Goal: Transaction & Acquisition: Book appointment/travel/reservation

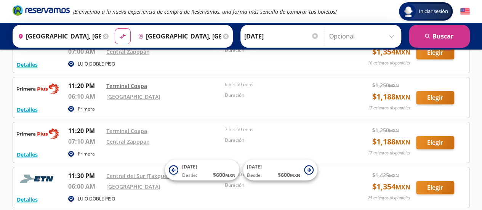
scroll to position [2853, 0]
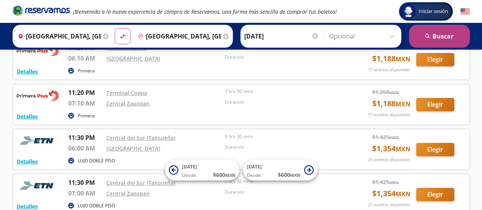
click at [438, 39] on button "search [GEOGRAPHIC_DATA]" at bounding box center [439, 36] width 61 height 23
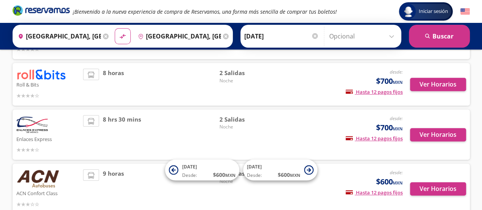
scroll to position [203, 0]
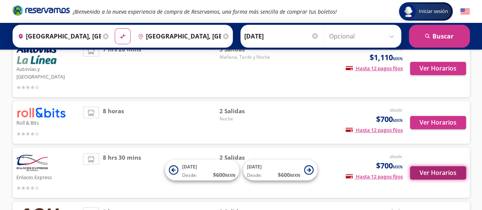
click at [434, 168] on button "Ver Horarios" at bounding box center [438, 172] width 56 height 13
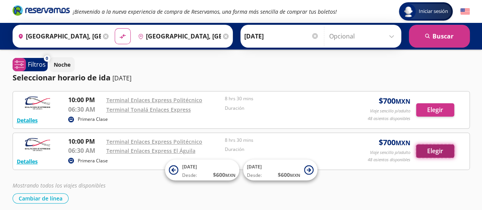
click at [432, 150] on button "Elegir" at bounding box center [435, 150] width 38 height 13
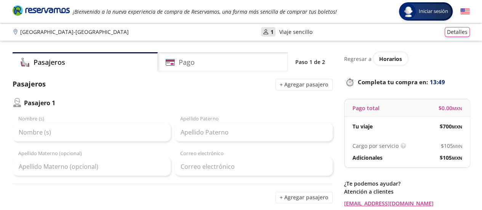
click at [261, 31] on div "User 1" at bounding box center [268, 32] width 14 height 10
click at [270, 33] on p "1" at bounding box center [271, 32] width 3 height 8
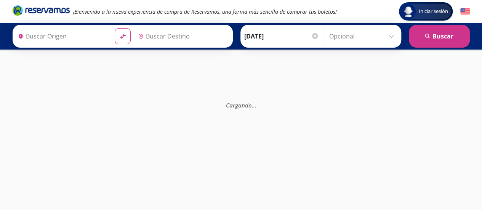
type input "[GEOGRAPHIC_DATA], [GEOGRAPHIC_DATA]"
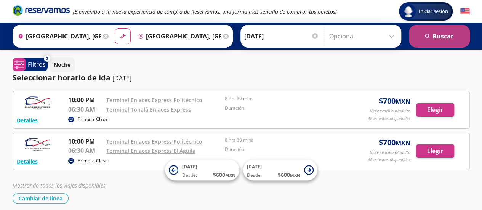
click at [442, 40] on button "search [GEOGRAPHIC_DATA]" at bounding box center [439, 36] width 61 height 23
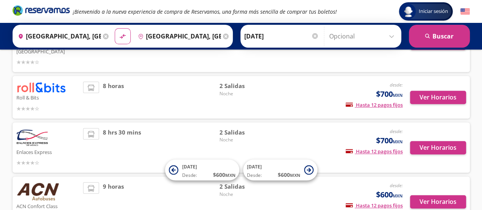
scroll to position [267, 0]
